Goal: Task Accomplishment & Management: Use online tool/utility

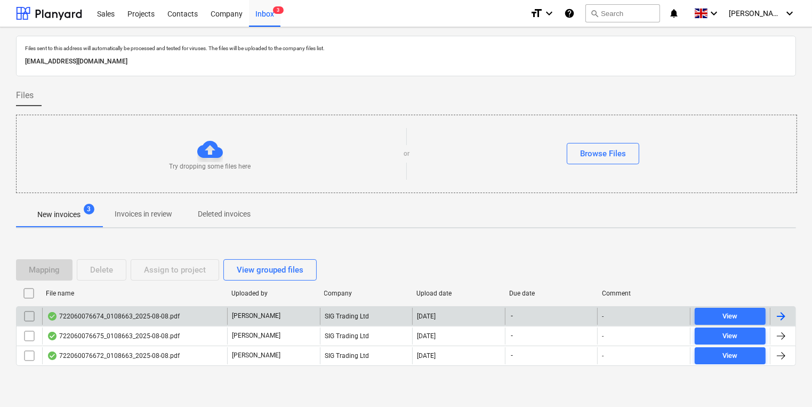
click at [166, 312] on div "722060076674_0108663_2025-08-08.pdf" at bounding box center [113, 316] width 133 height 9
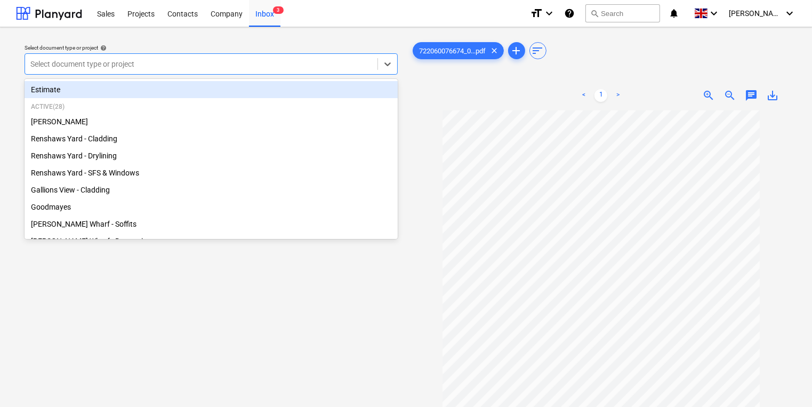
click at [217, 57] on div "Select document type or project" at bounding box center [201, 63] width 352 height 15
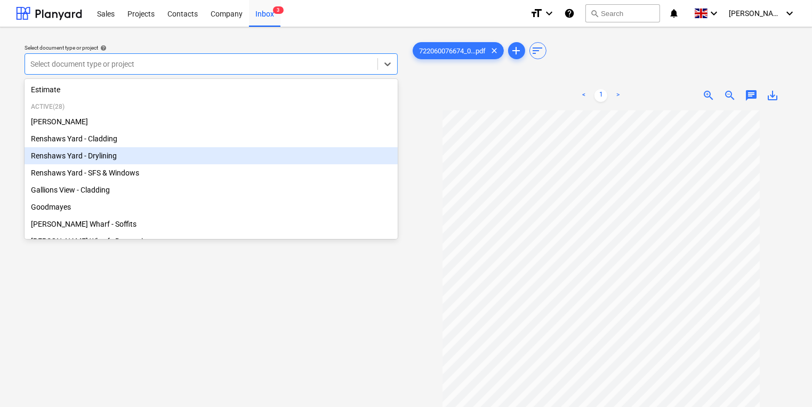
click at [108, 161] on div "Renshaws Yard - Drylining" at bounding box center [211, 155] width 373 height 17
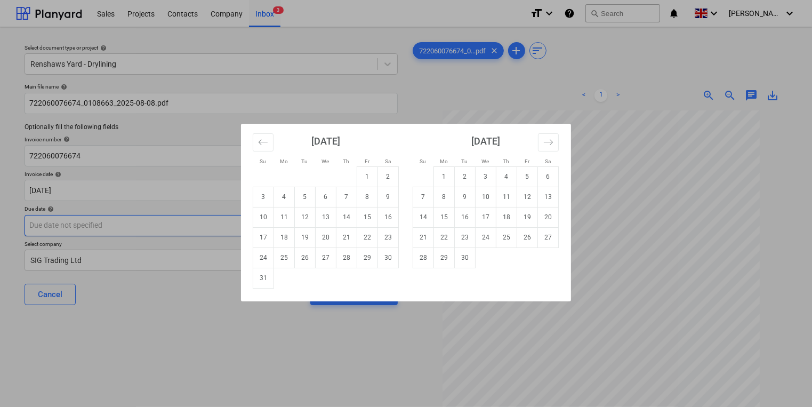
click at [146, 228] on body "Sales Projects Contacts Company Inbox 3 format_size keyboard_arrow_down help se…" at bounding box center [406, 203] width 812 height 407
click at [467, 255] on td "30" at bounding box center [465, 257] width 21 height 20
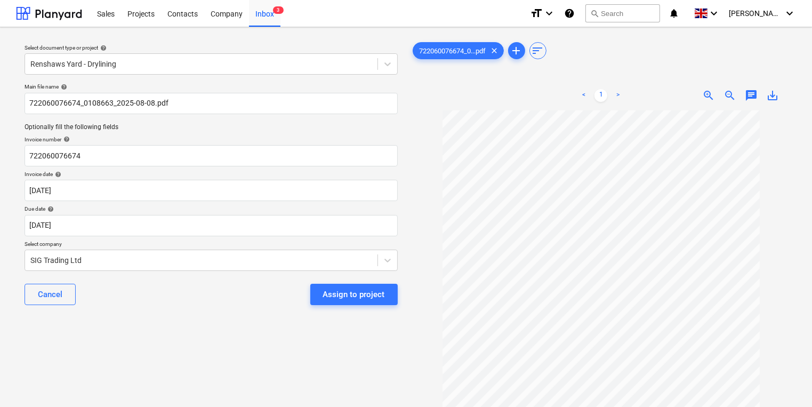
drag, startPoint x: 348, startPoint y: 297, endPoint x: 190, endPoint y: 303, distance: 157.8
click at [329, 364] on div "Select document type or project help Renshaws Yard - Drylining Main file name h…" at bounding box center [211, 264] width 390 height 456
click at [139, 225] on body "Sales Projects Contacts Company Inbox 3 format_size keyboard_arrow_down help se…" at bounding box center [406, 203] width 812 height 407
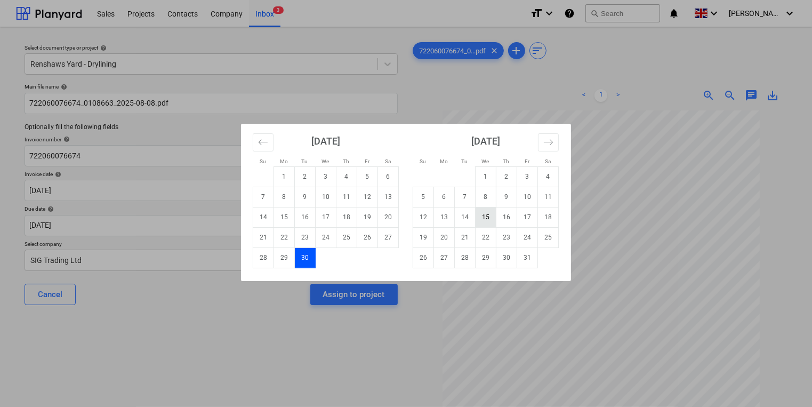
click at [486, 216] on td "15" at bounding box center [485, 217] width 21 height 20
type input "[DATE]"
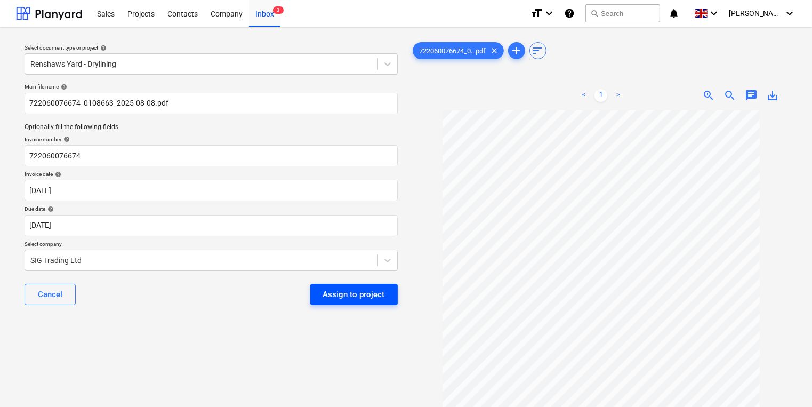
click at [350, 295] on div "Assign to project" at bounding box center [354, 294] width 62 height 14
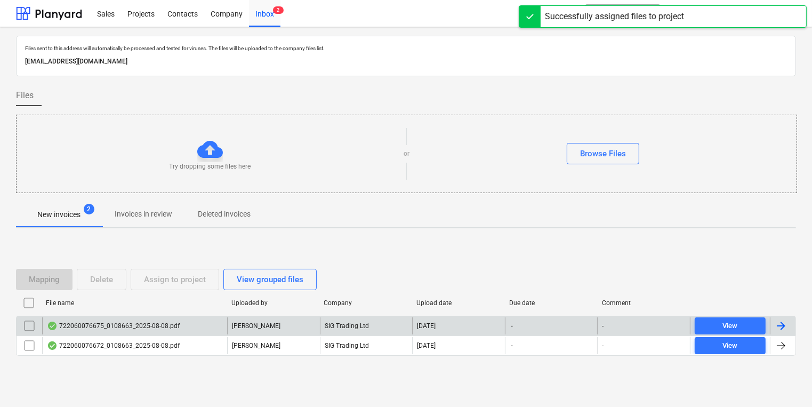
click at [144, 326] on div "722060076675_0108663_2025-08-08.pdf" at bounding box center [113, 325] width 133 height 9
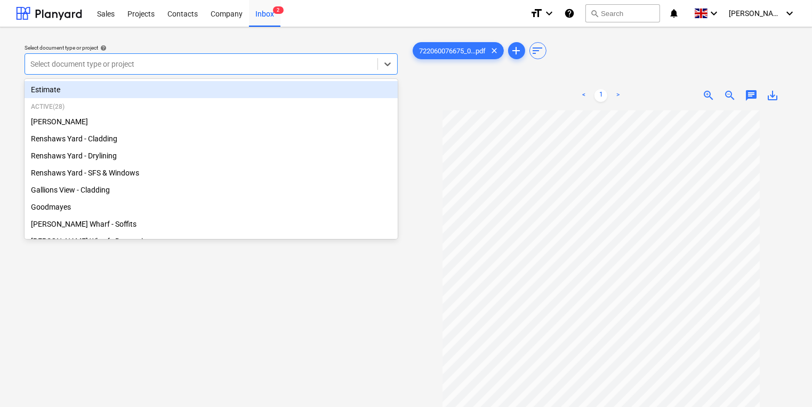
click at [147, 55] on div "Select document type or project" at bounding box center [211, 63] width 373 height 21
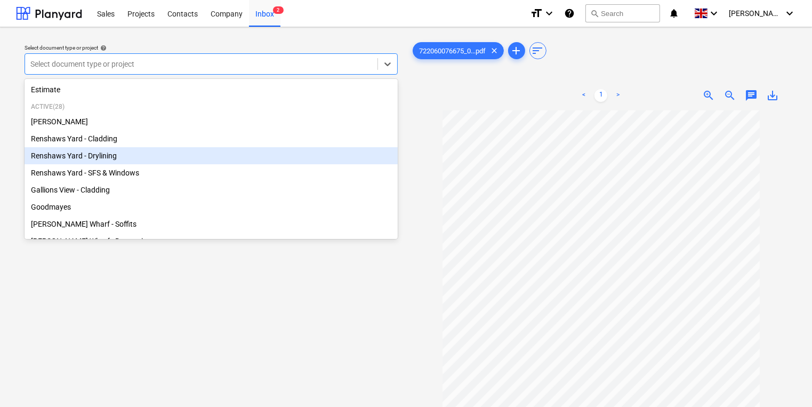
click at [119, 155] on div "Renshaws Yard - Drylining" at bounding box center [211, 155] width 373 height 17
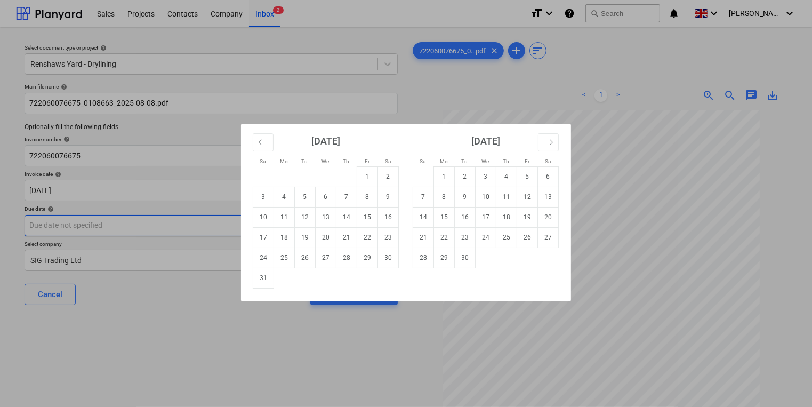
click at [162, 228] on body "Sales Projects Contacts Company Inbox 2 format_size keyboard_arrow_down help se…" at bounding box center [406, 203] width 812 height 407
click at [552, 140] on icon "Move forward to switch to the next month." at bounding box center [548, 142] width 10 height 10
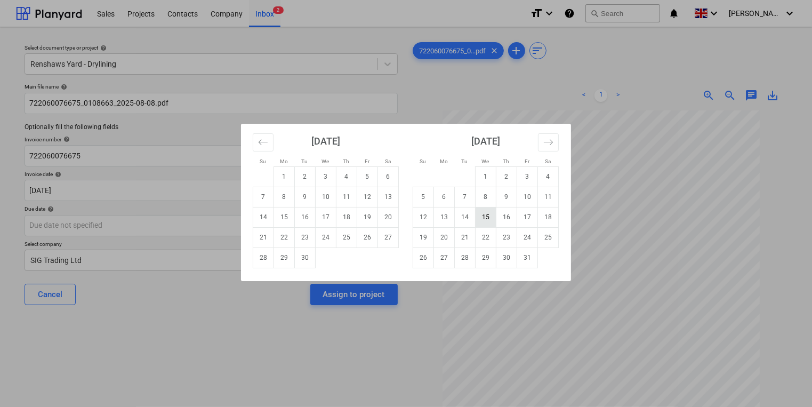
click at [483, 216] on td "15" at bounding box center [485, 217] width 21 height 20
type input "[DATE]"
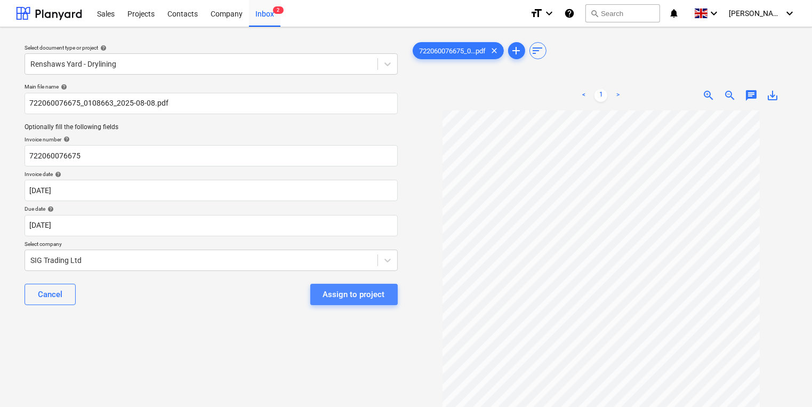
click at [367, 292] on div "Assign to project" at bounding box center [354, 294] width 62 height 14
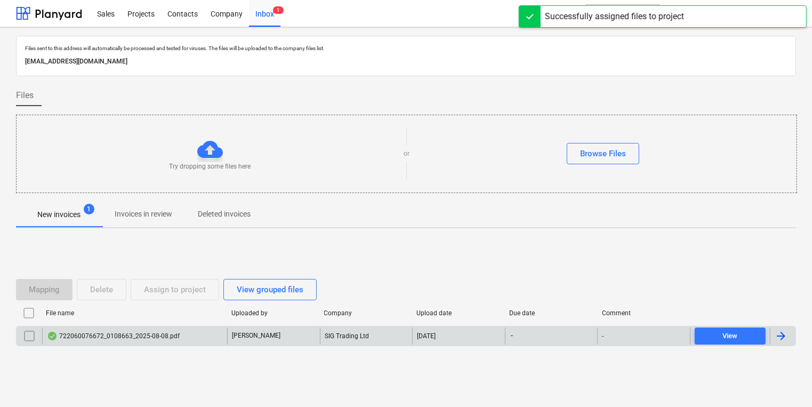
click at [136, 334] on div "722060076672_0108663_2025-08-08.pdf" at bounding box center [113, 335] width 133 height 9
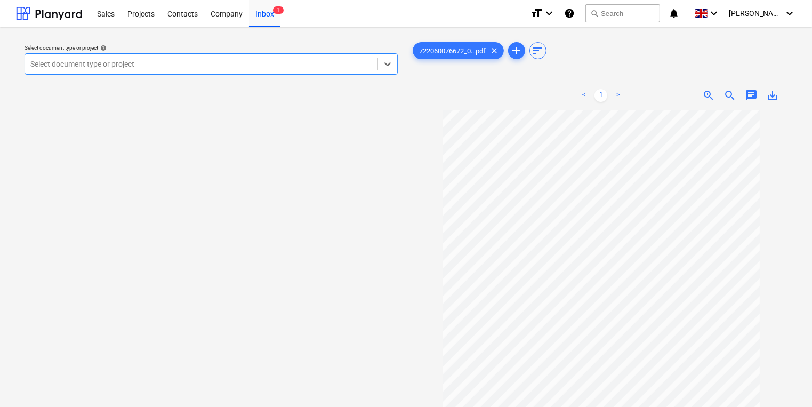
scroll to position [74, 0]
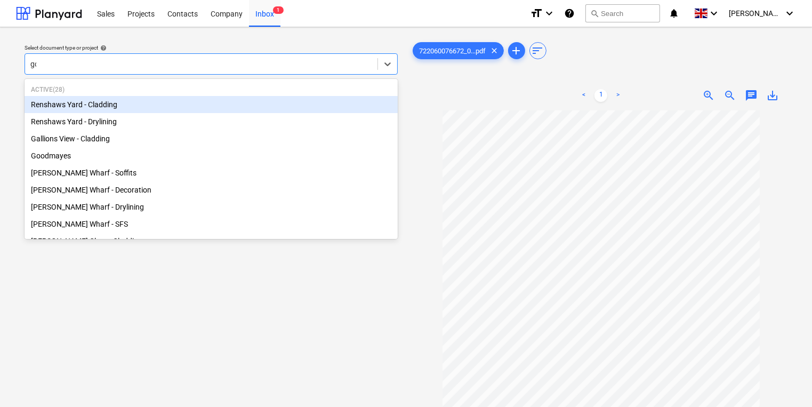
type input "goo"
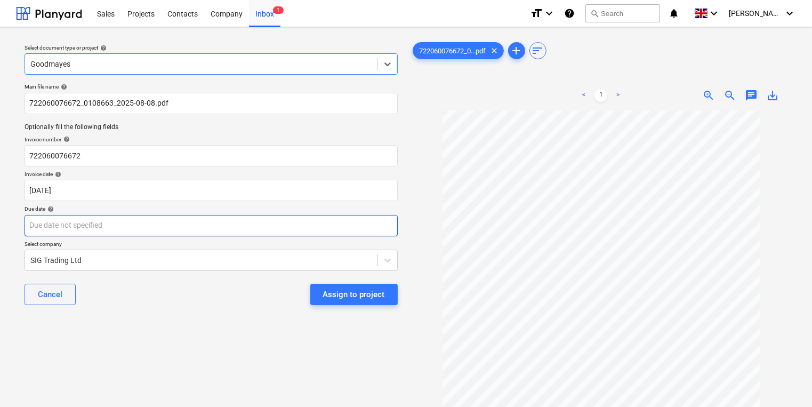
click at [201, 226] on body "Sales Projects Contacts Company Inbox 1 format_size keyboard_arrow_down help se…" at bounding box center [406, 203] width 812 height 407
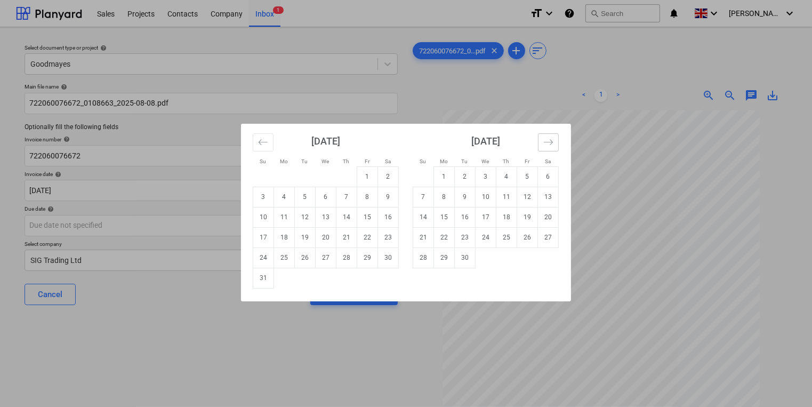
click at [543, 142] on icon "Move forward to switch to the next month." at bounding box center [548, 142] width 10 height 10
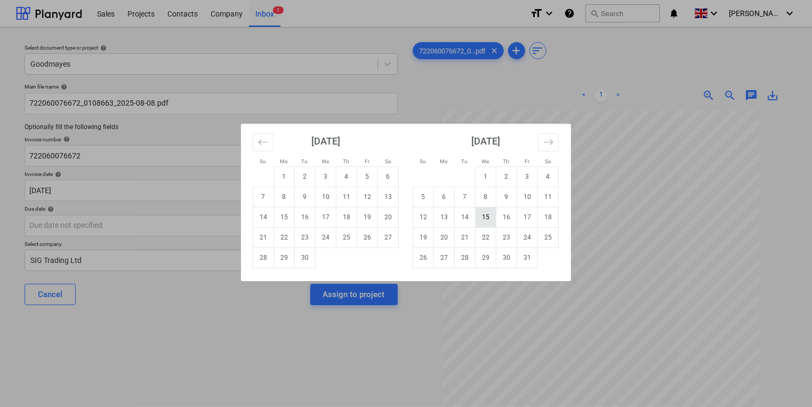
click at [488, 221] on td "15" at bounding box center [485, 217] width 21 height 20
type input "[DATE]"
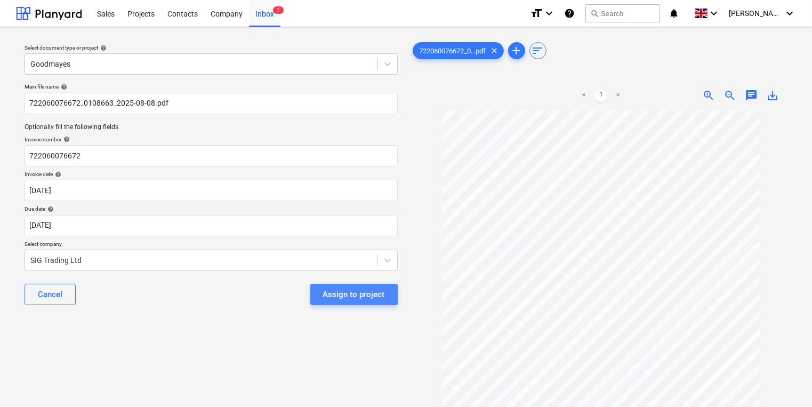
click at [354, 298] on div "Assign to project" at bounding box center [354, 294] width 62 height 14
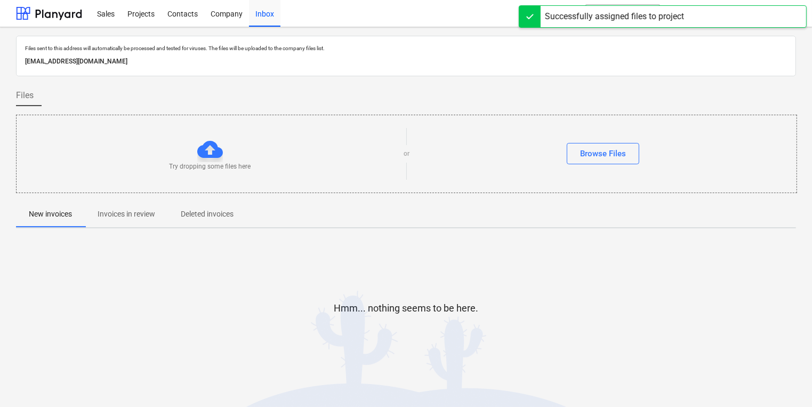
click at [141, 217] on p "Invoices in review" at bounding box center [127, 213] width 58 height 11
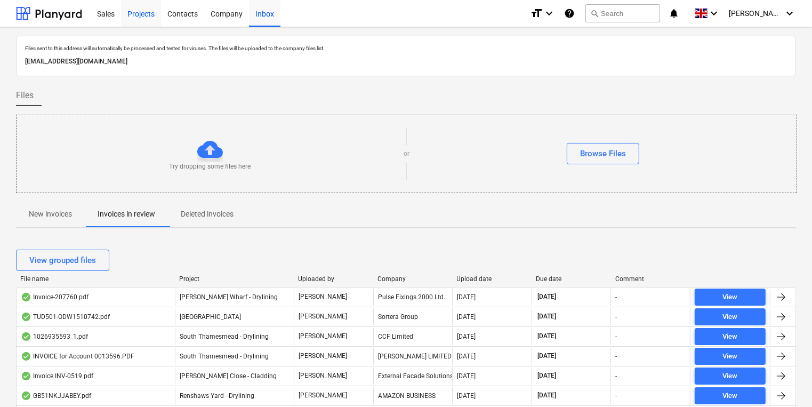
click at [144, 13] on div "Projects" at bounding box center [141, 12] width 40 height 27
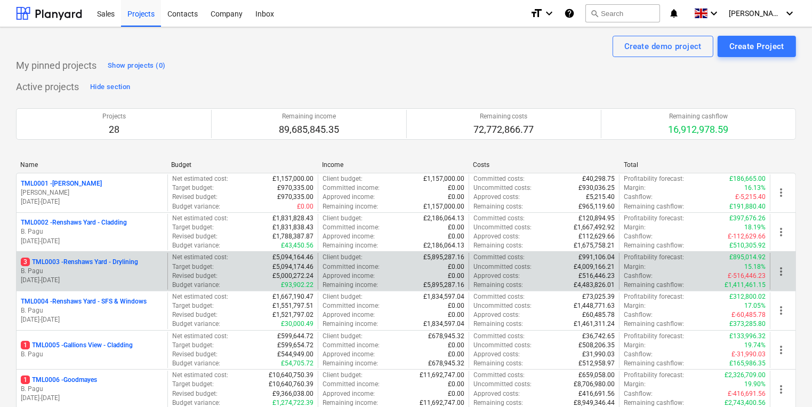
click at [90, 268] on p "B. Pagu" at bounding box center [92, 270] width 142 height 9
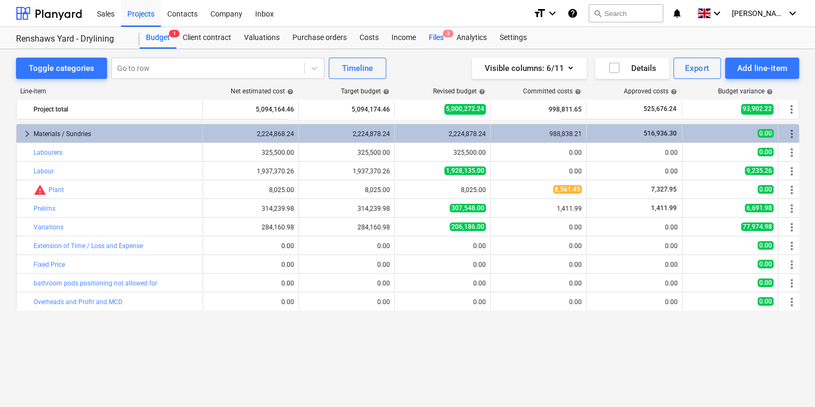
click at [439, 37] on div "Files 3" at bounding box center [437, 37] width 28 height 21
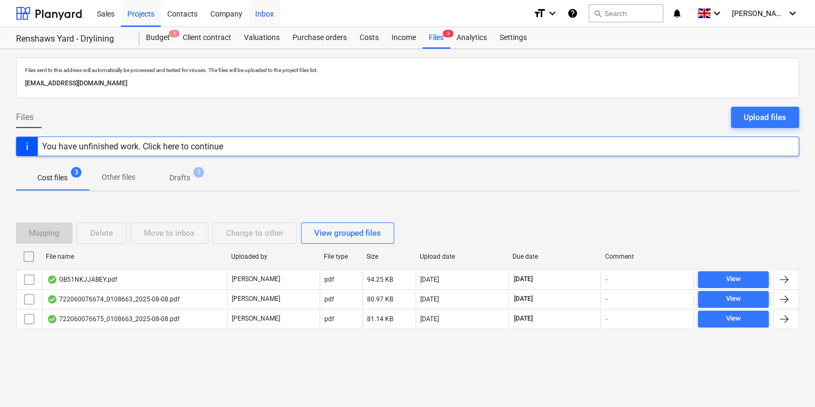
click at [263, 17] on div "Inbox" at bounding box center [264, 12] width 31 height 27
